Goal: Check status: Check status

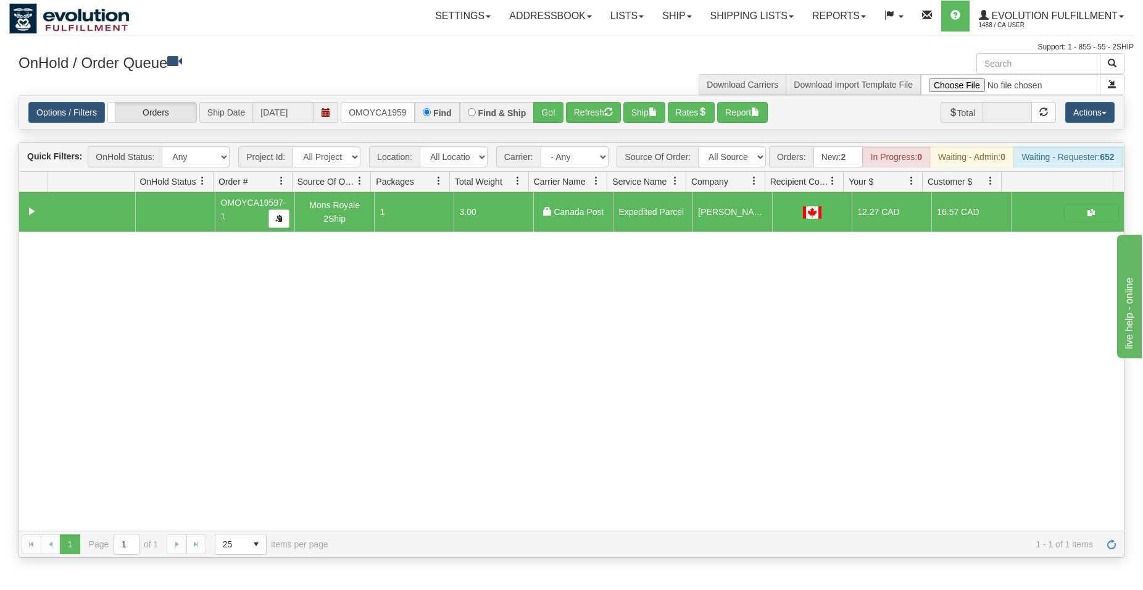
scroll to position [0, 12]
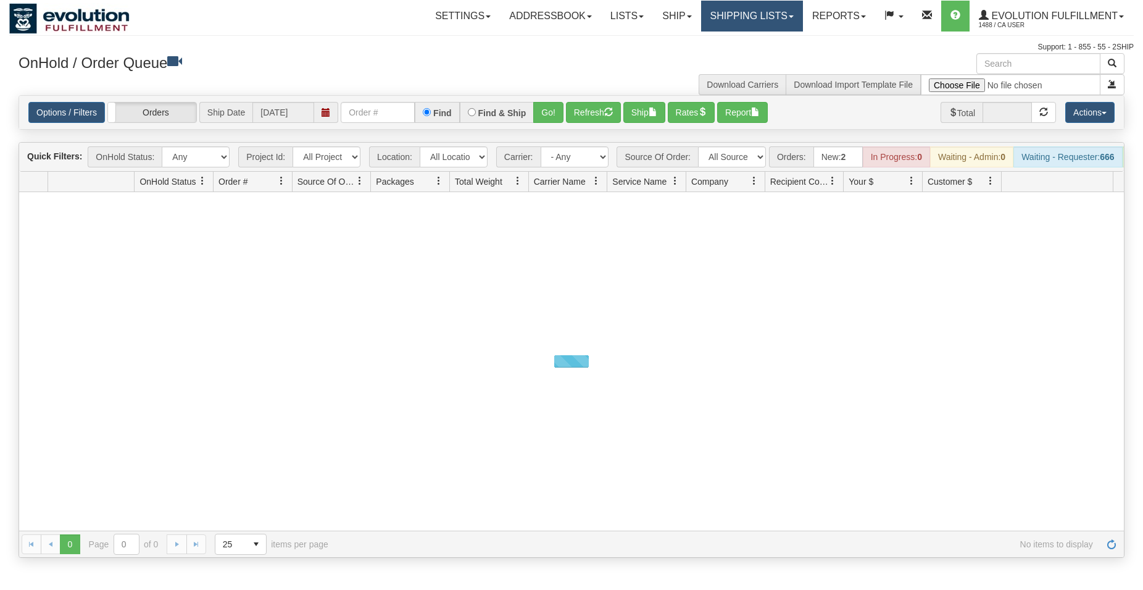
click at [747, 9] on link "Shipping lists" at bounding box center [752, 16] width 102 height 31
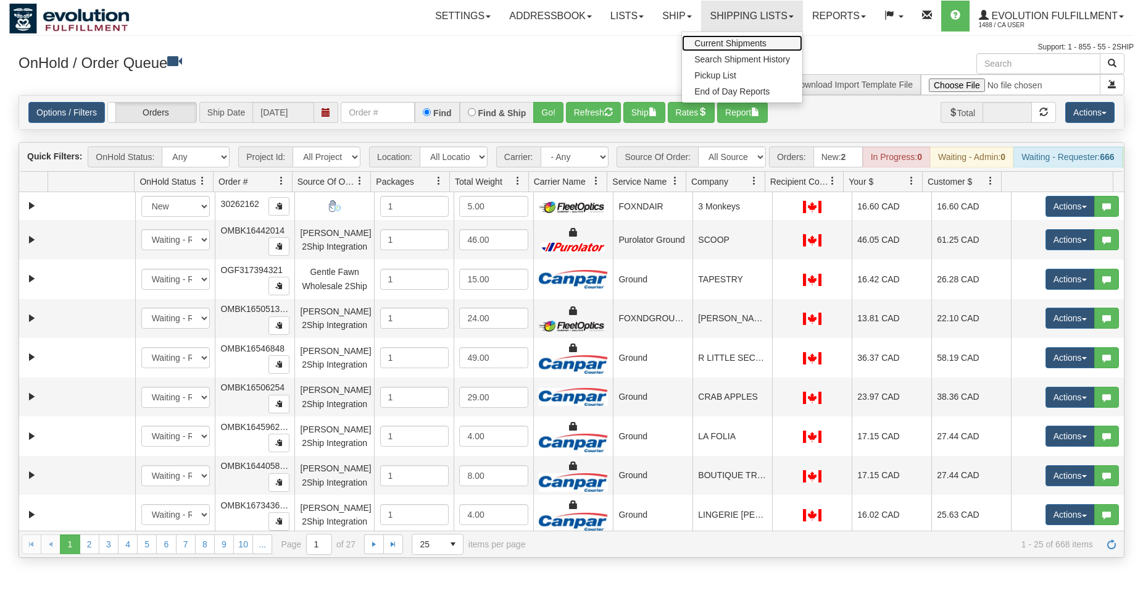
click at [715, 43] on span "Current Shipments" at bounding box center [731, 43] width 72 height 10
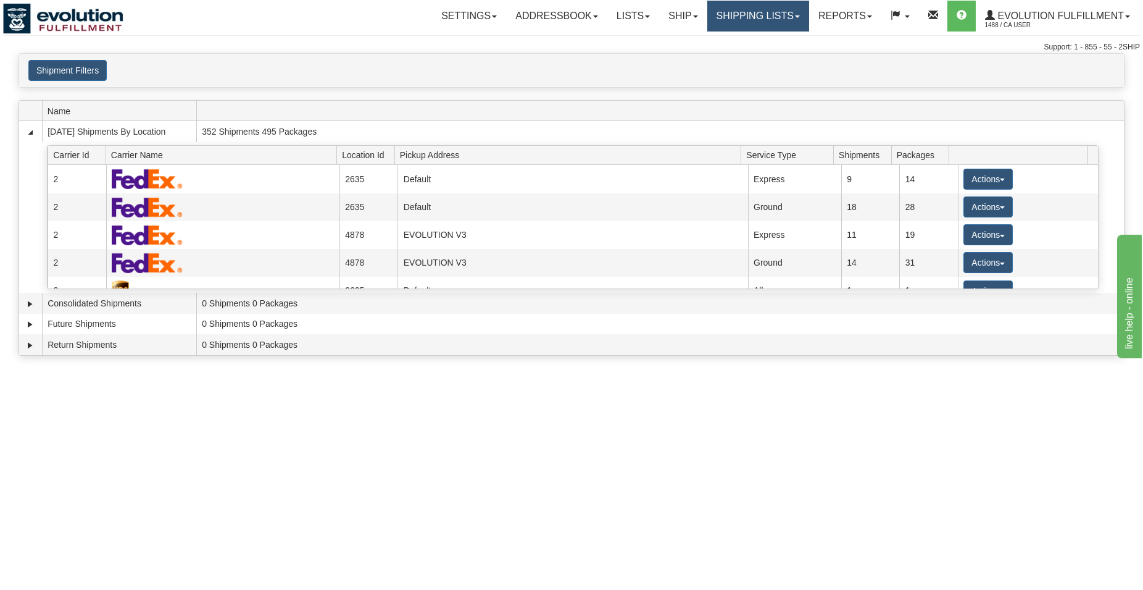
click at [727, 9] on link "Shipping lists" at bounding box center [759, 16] width 102 height 31
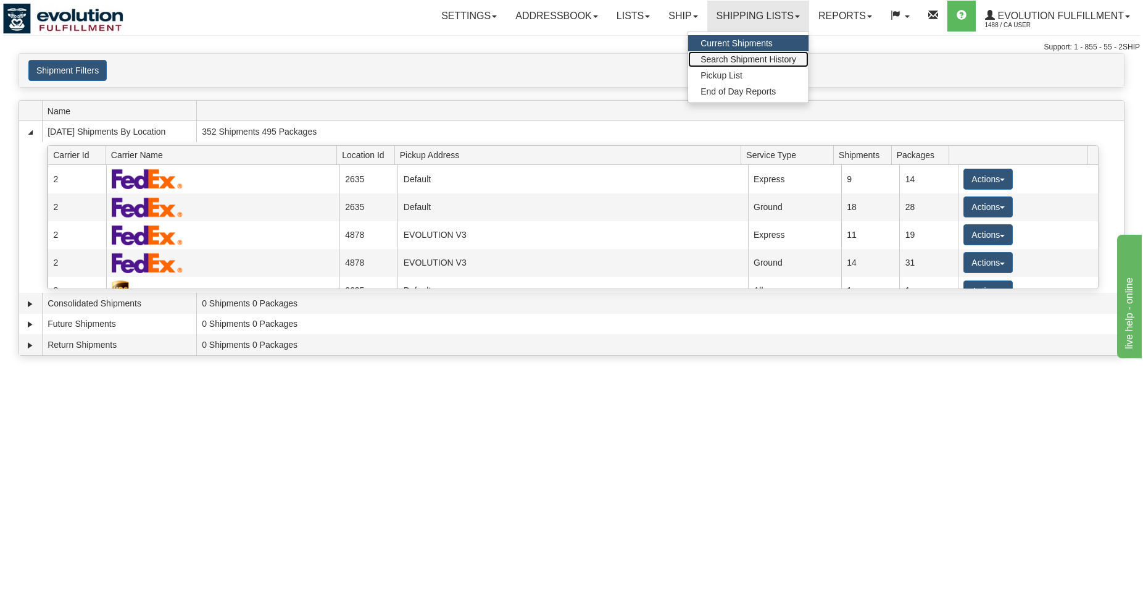
click at [717, 61] on span "Search Shipment History" at bounding box center [749, 59] width 96 height 10
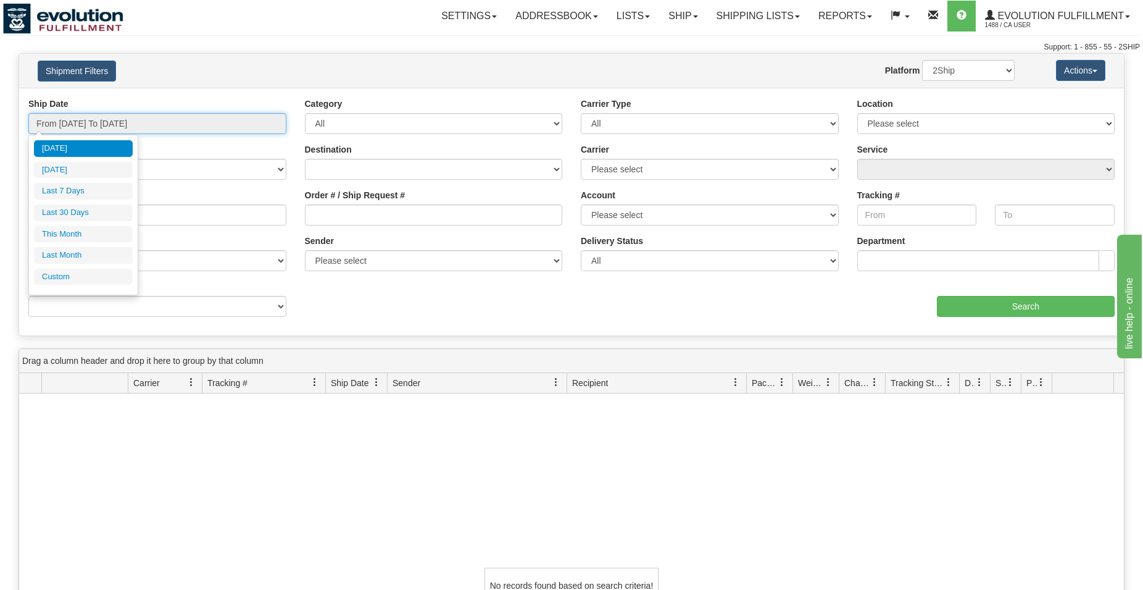
click at [101, 125] on input "From 09/01/2025 To 09/02/2025" at bounding box center [157, 123] width 258 height 21
type input "09/01/2025"
type input "09/30/2025"
type input "[DATE]"
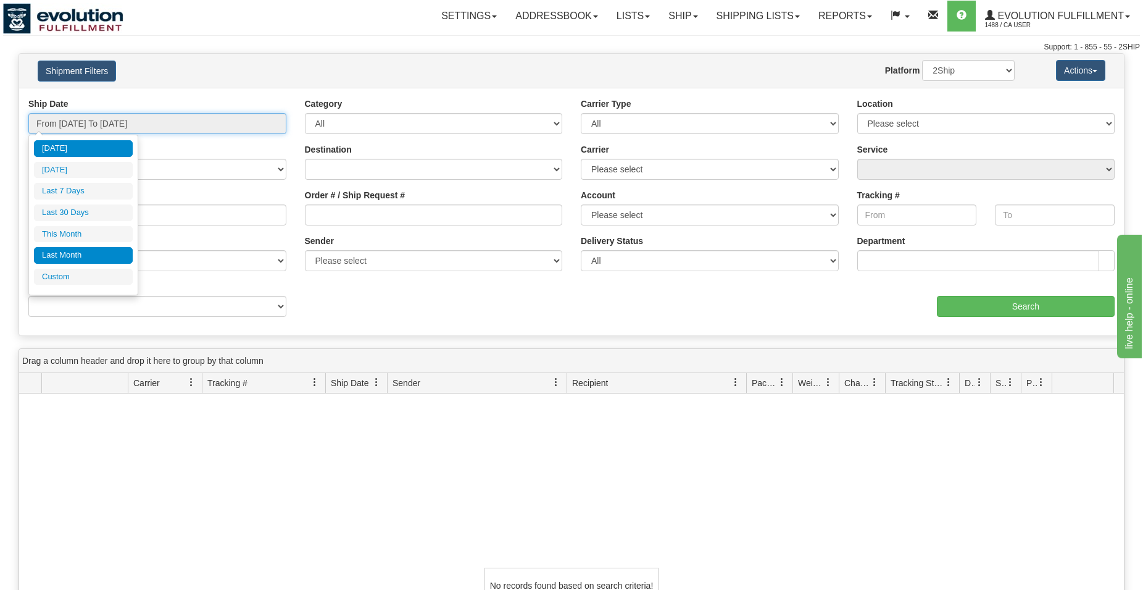
type input "08/01/2025"
type input "08/31/2025"
type input "[DATE]"
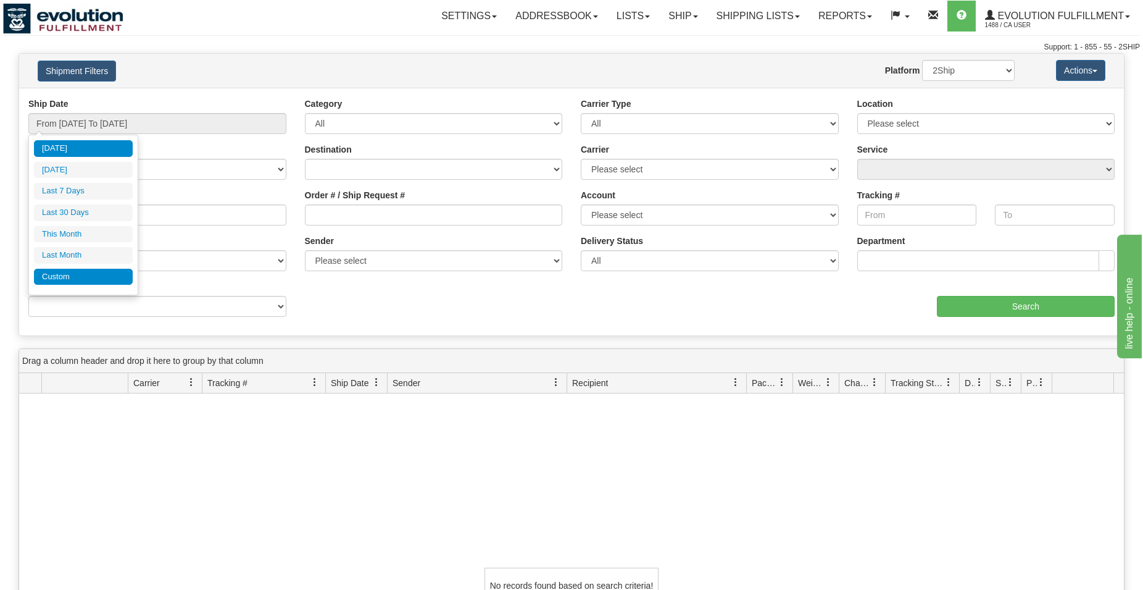
click at [85, 272] on li "Custom" at bounding box center [83, 277] width 99 height 17
type input "08/01/2025"
type input "08/31/2025"
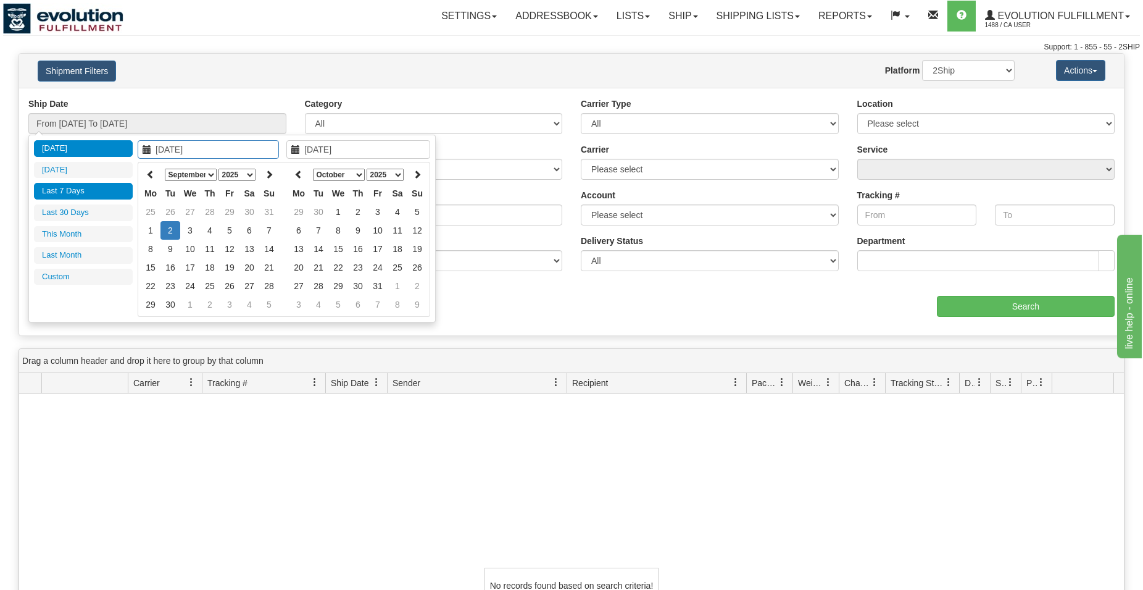
type input "[DATE]"
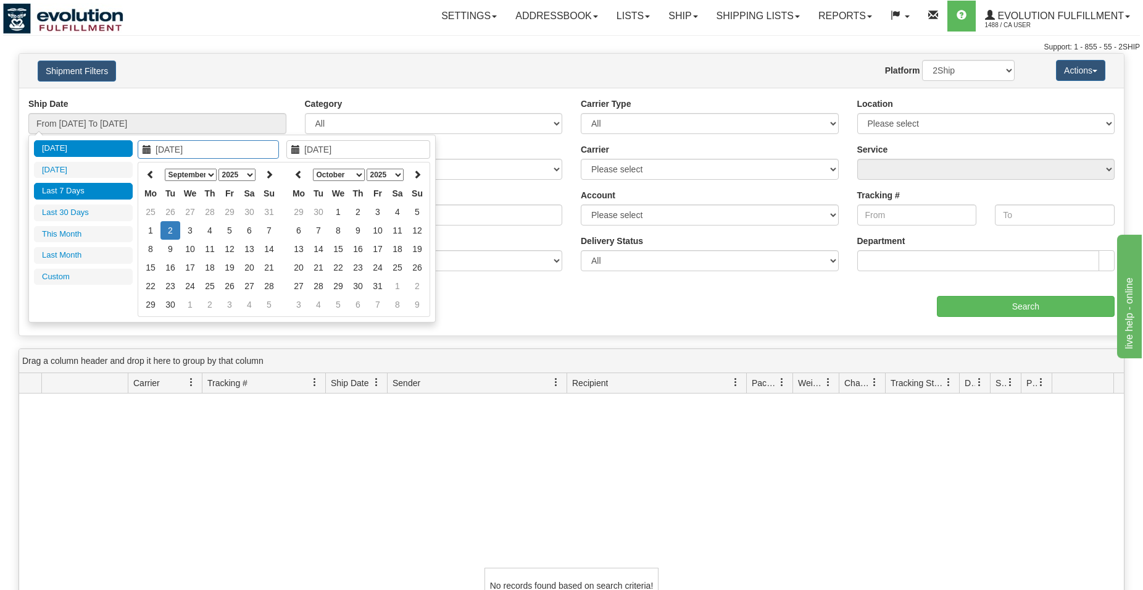
type input "[DATE]"
click at [149, 172] on icon at bounding box center [150, 174] width 9 height 9
click at [302, 174] on icon at bounding box center [299, 174] width 9 height 9
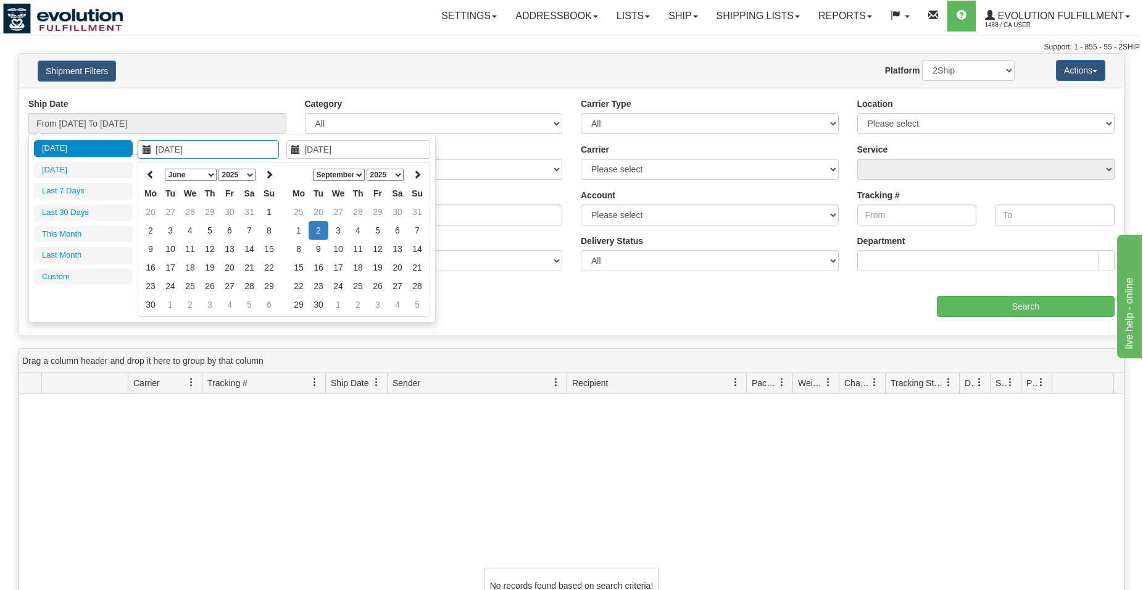
click at [302, 174] on th at bounding box center [299, 174] width 20 height 19
type input "[DATE]"
click at [176, 264] on td "17" at bounding box center [171, 267] width 20 height 19
type input "06/28/2025"
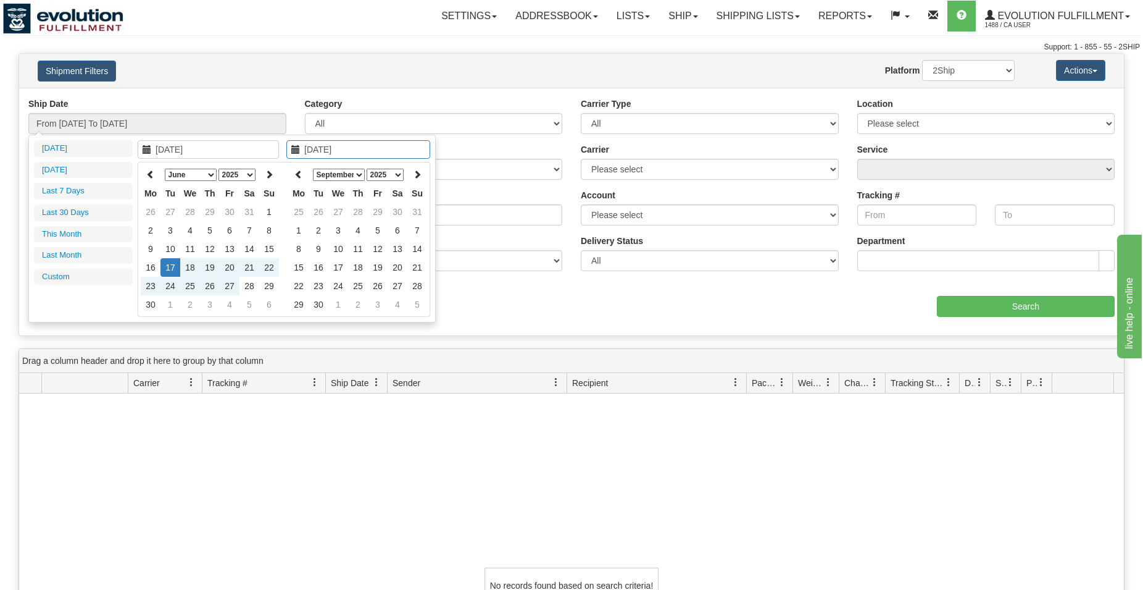
click at [401, 512] on div "No records found based on search criteria!" at bounding box center [571, 585] width 1105 height 384
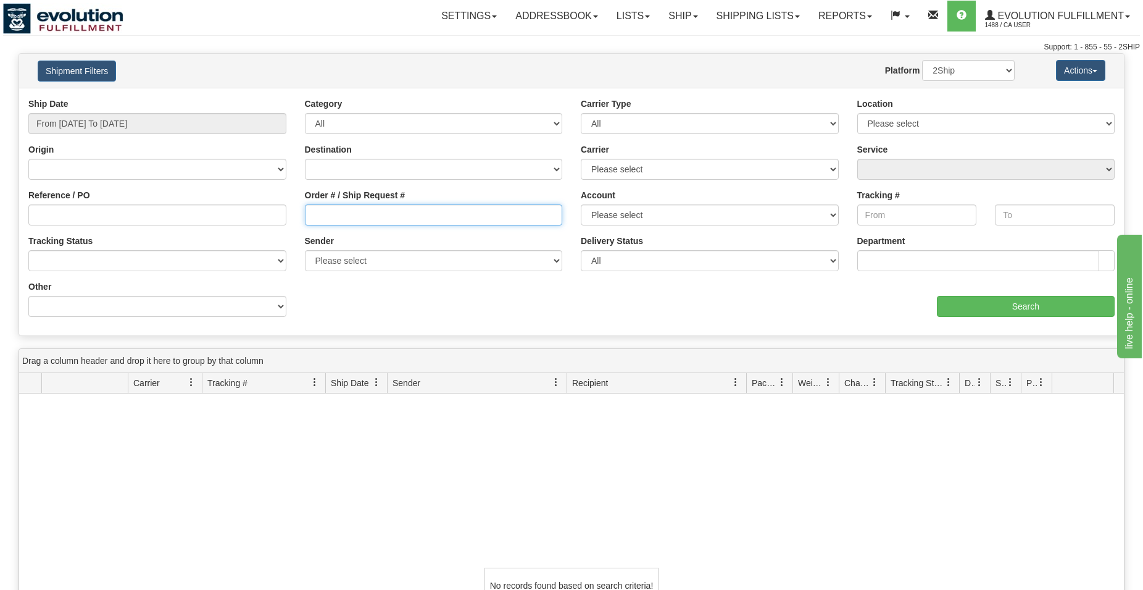
click at [354, 211] on input "Order # / Ship Request #" at bounding box center [434, 214] width 258 height 21
type input "10121"
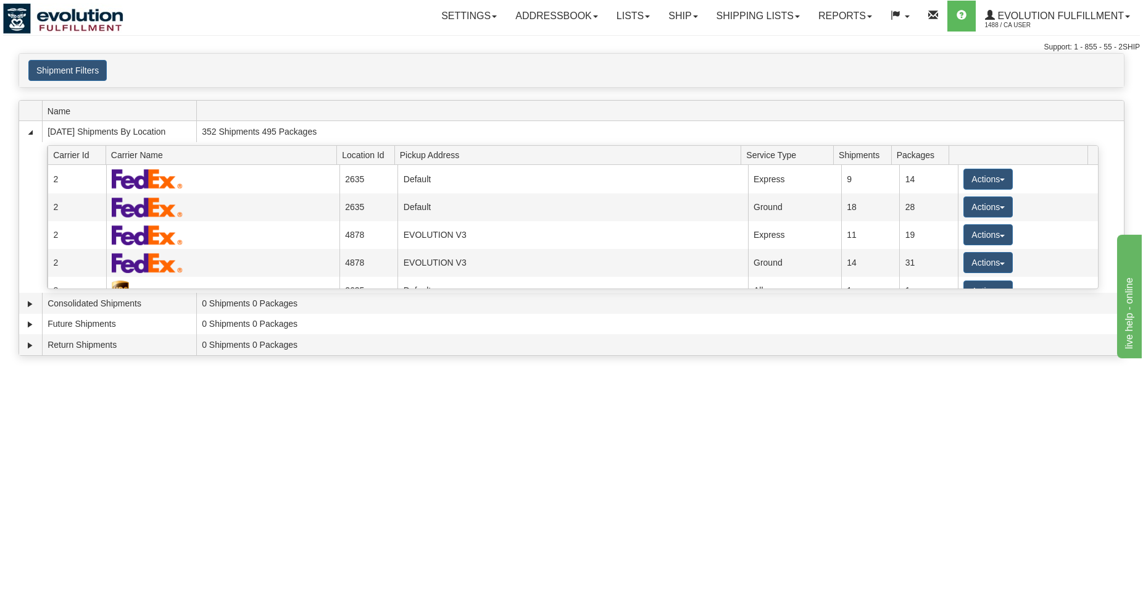
click at [81, 59] on div "Shipment Filters Website Agent Client User" at bounding box center [571, 70] width 1105 height 33
click at [83, 69] on button "Shipment Filters" at bounding box center [67, 70] width 78 height 21
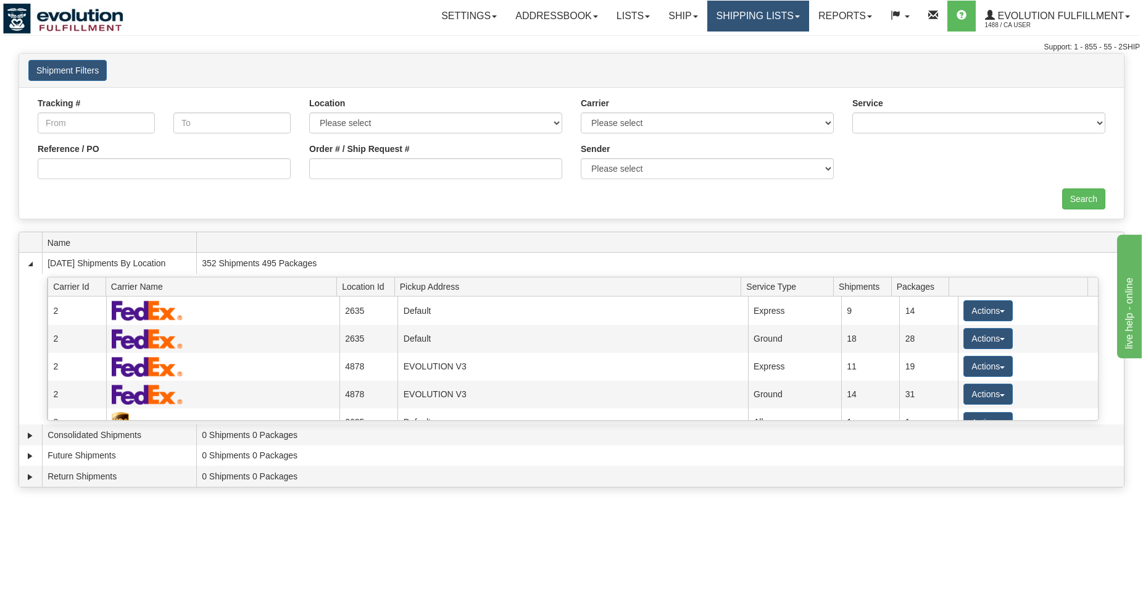
click at [751, 12] on link "Shipping lists" at bounding box center [759, 16] width 102 height 31
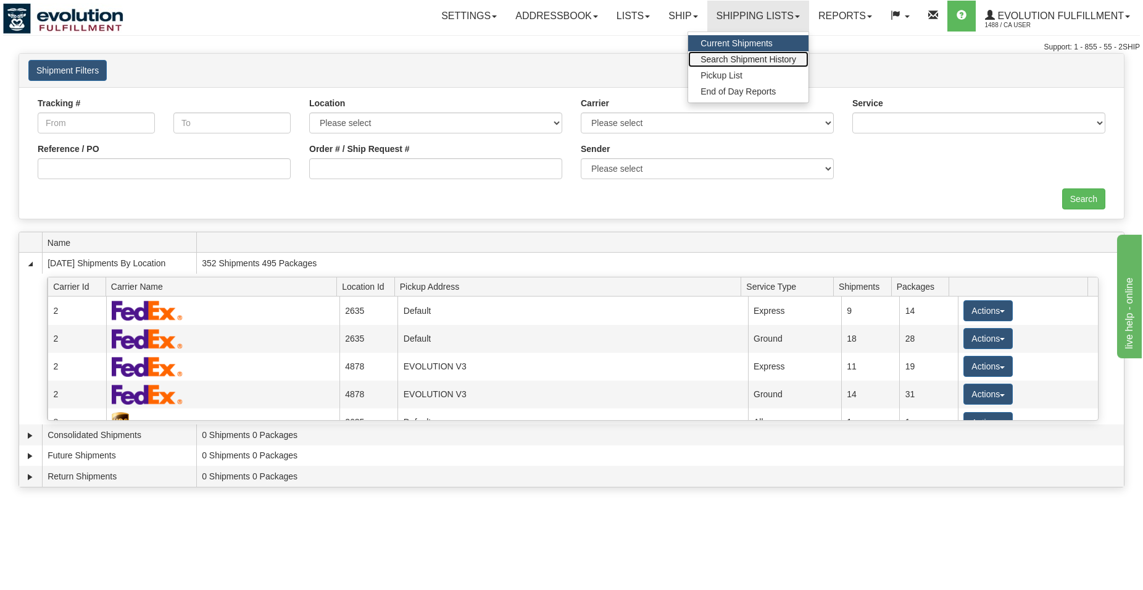
click at [738, 62] on span "Search Shipment History" at bounding box center [749, 59] width 96 height 10
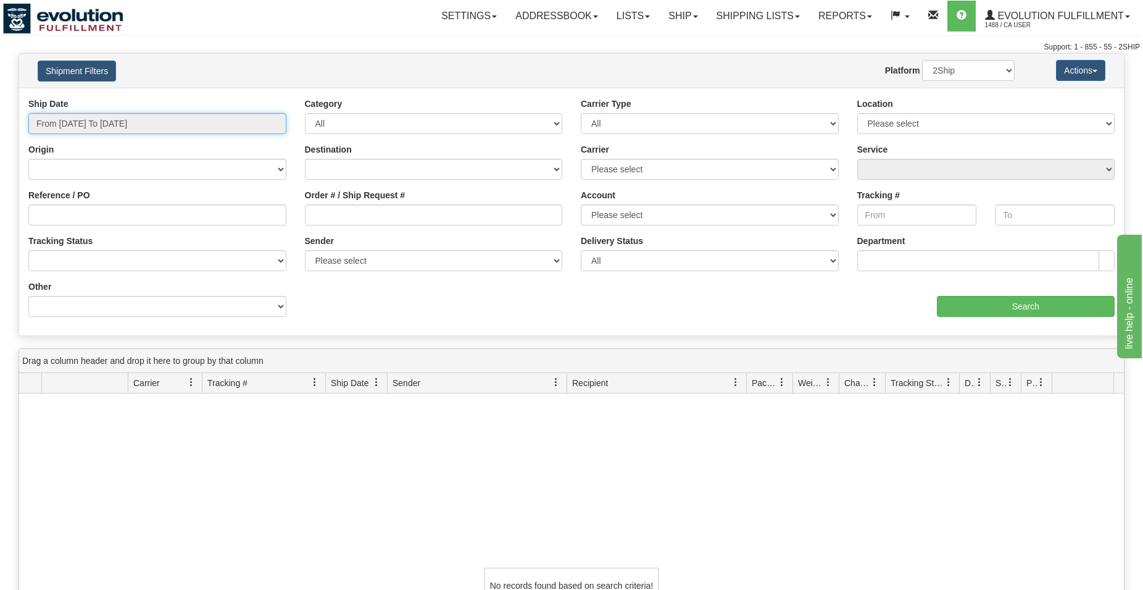
click at [60, 122] on input "From [DATE] To [DATE]" at bounding box center [157, 123] width 258 height 21
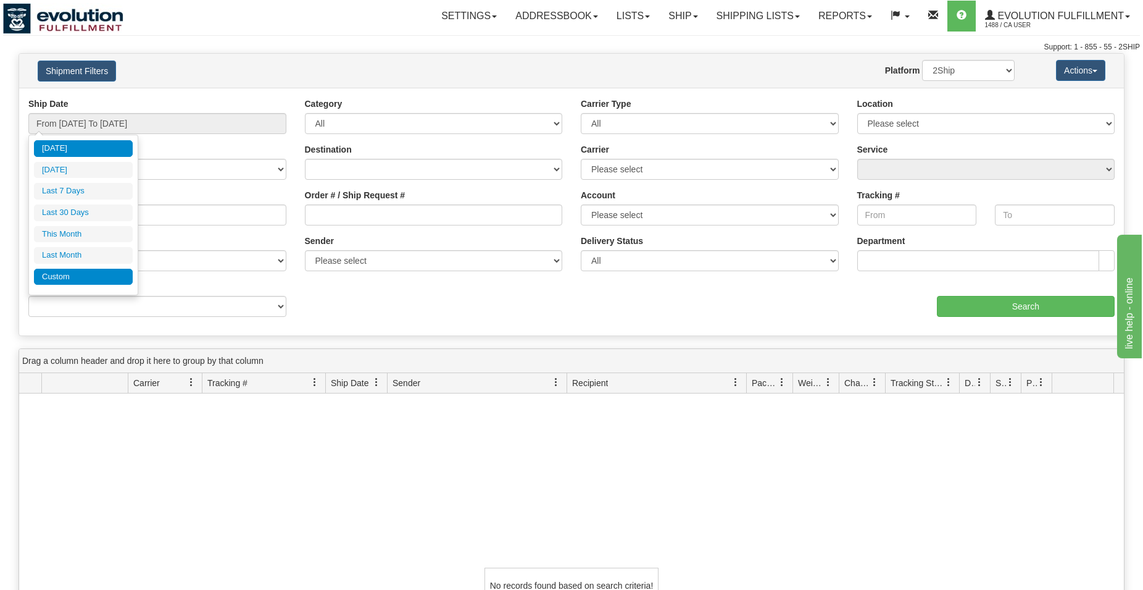
click at [65, 272] on li "Custom" at bounding box center [83, 277] width 99 height 17
type input "[DATE]"
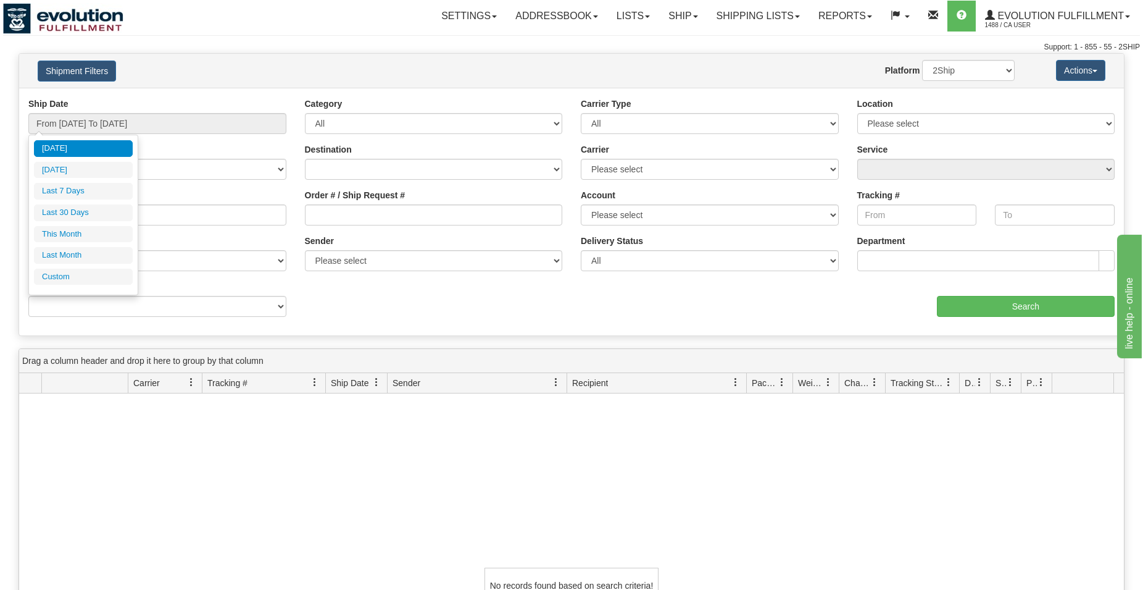
type input "[DATE]"
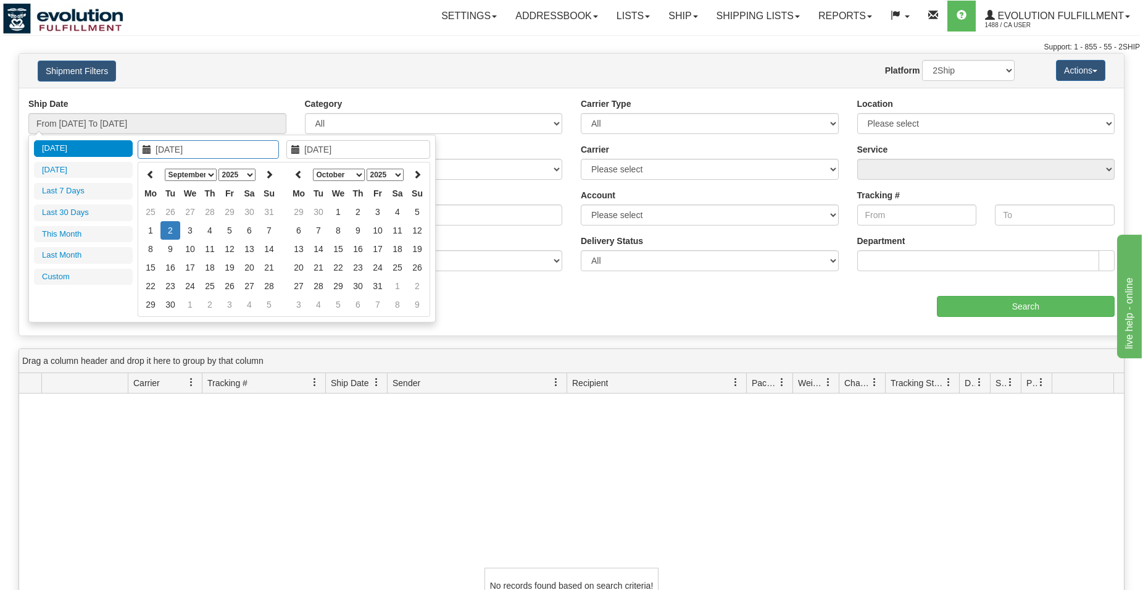
type input "[DATE]"
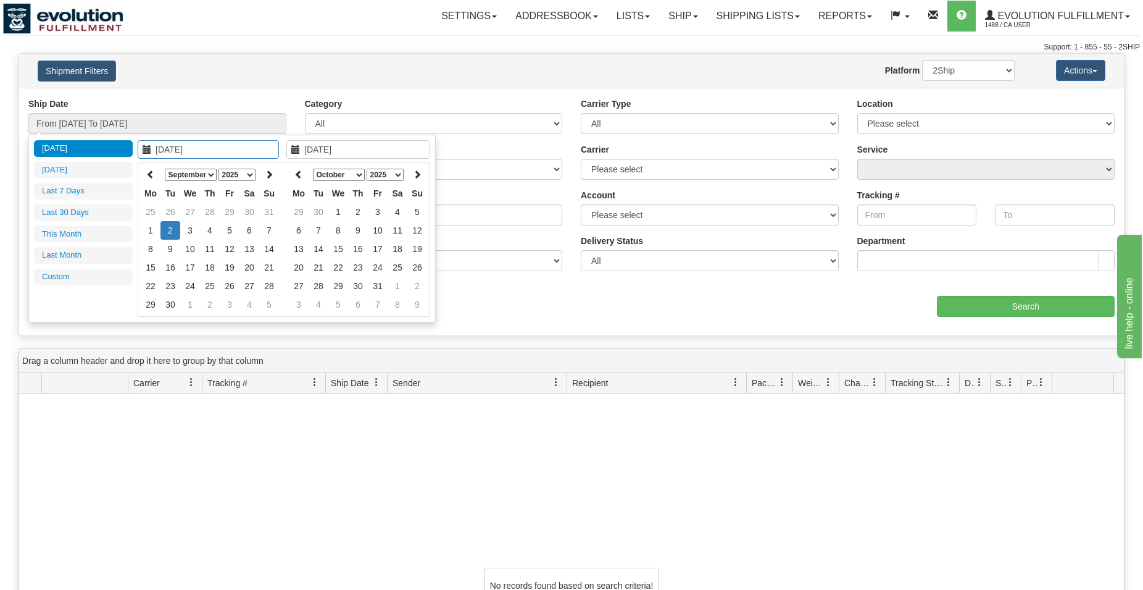
type input "[DATE]"
click at [153, 171] on icon at bounding box center [150, 174] width 9 height 9
type input "[DATE]"
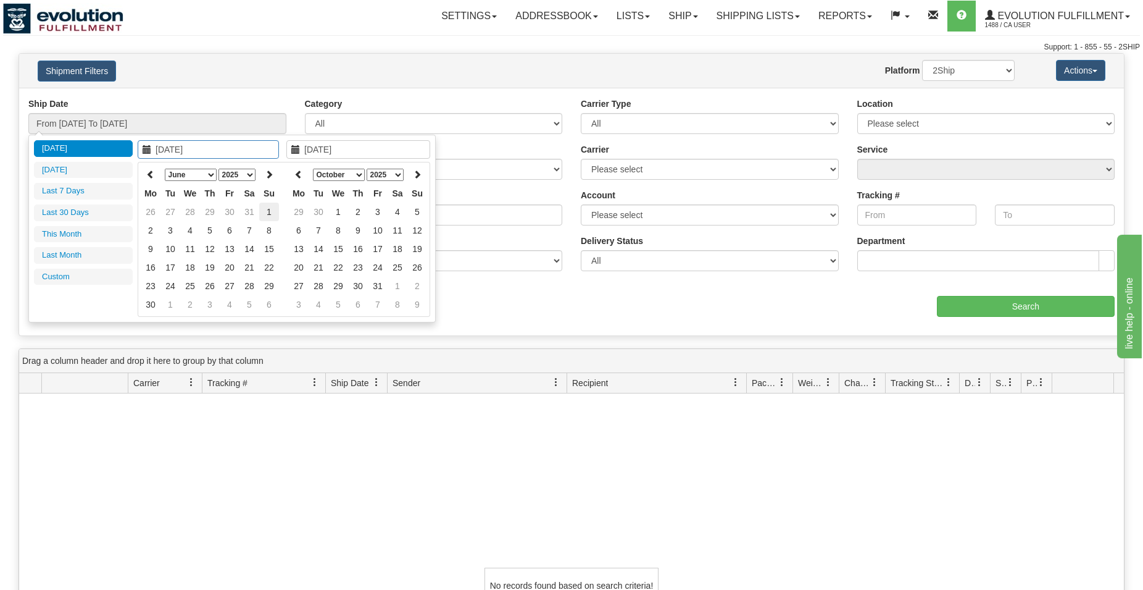
click at [264, 214] on td "1" at bounding box center [269, 212] width 20 height 19
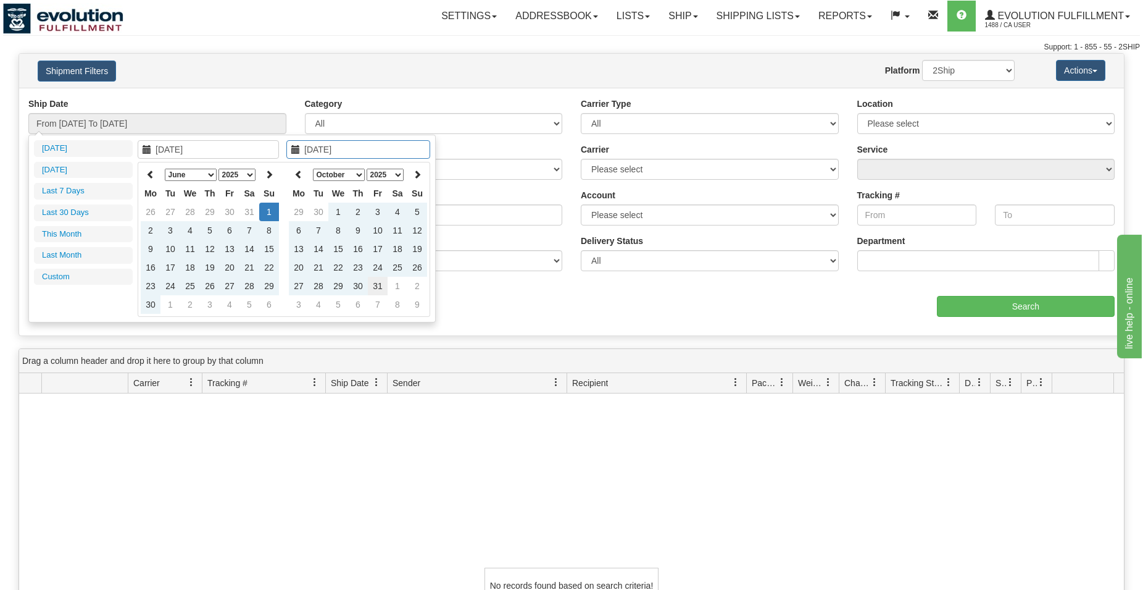
type input "[DATE]"
click at [375, 286] on td "31" at bounding box center [378, 286] width 20 height 19
type input "From [DATE] To [DATE]"
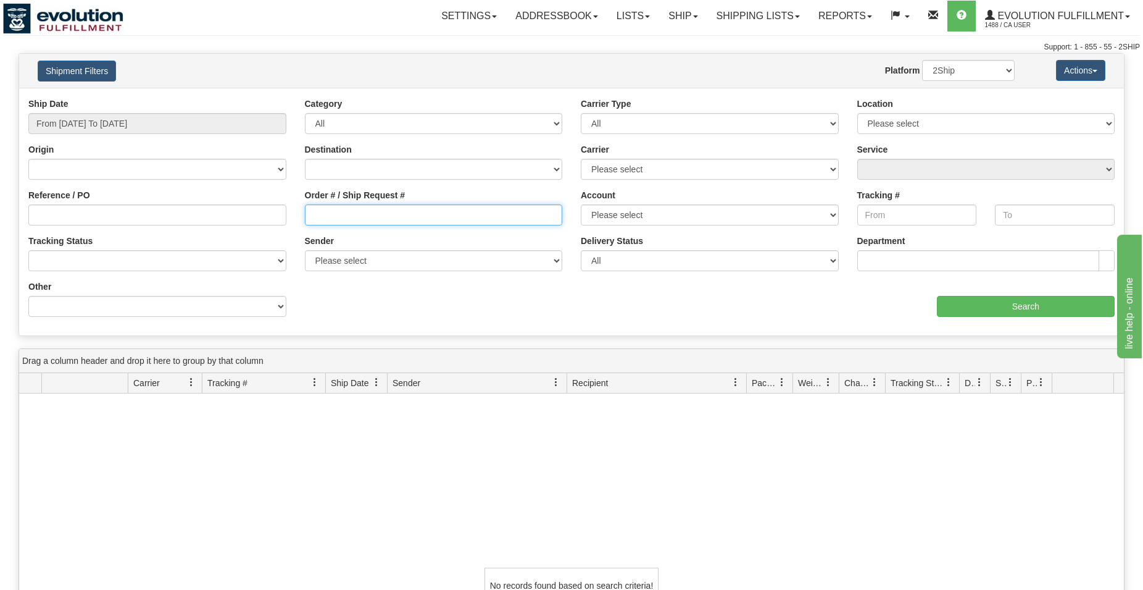
click at [349, 219] on input "Order # / Ship Request #" at bounding box center [434, 214] width 258 height 21
type input "10121"
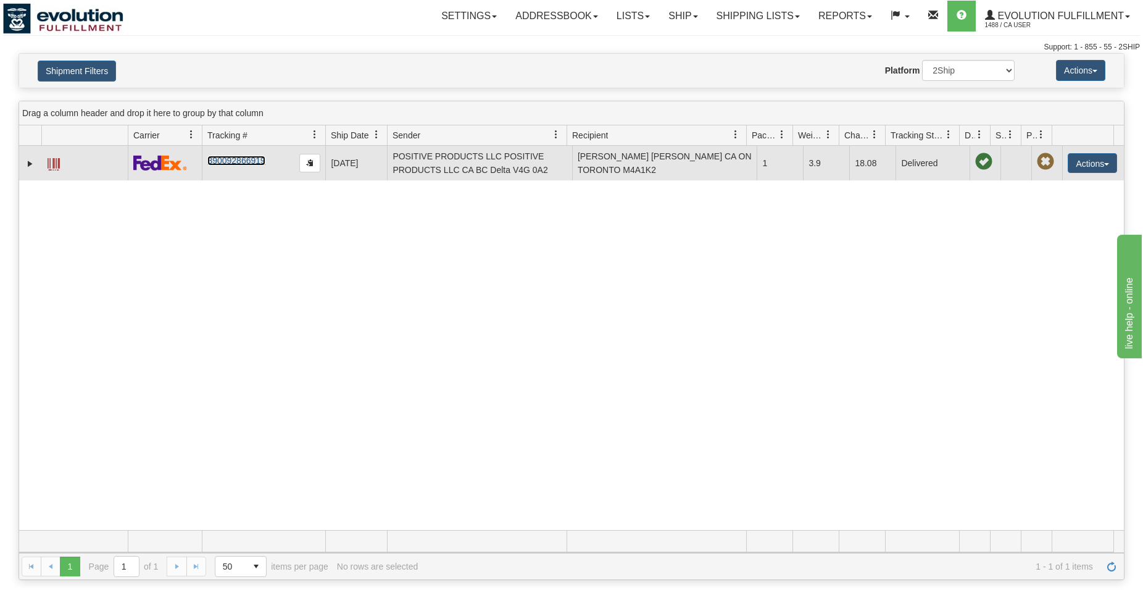
click at [227, 160] on link "390092866919" at bounding box center [235, 161] width 57 height 10
